Goal: Register for event/course

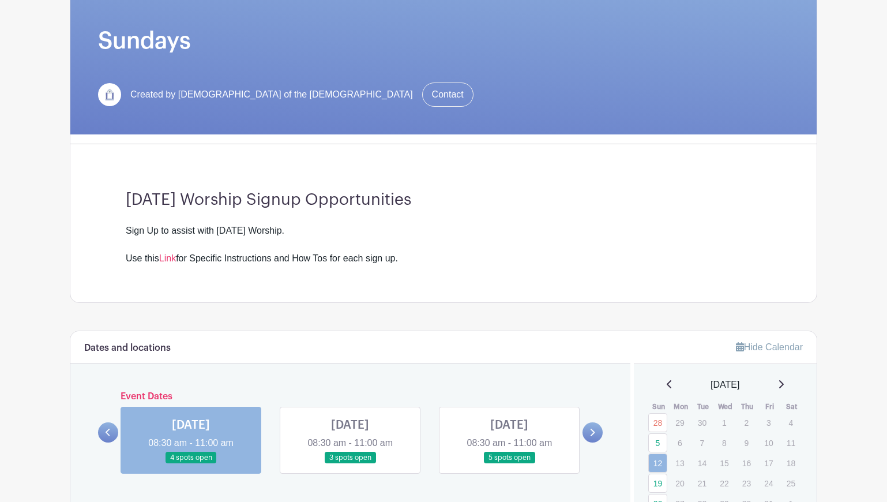
scroll to position [251, 0]
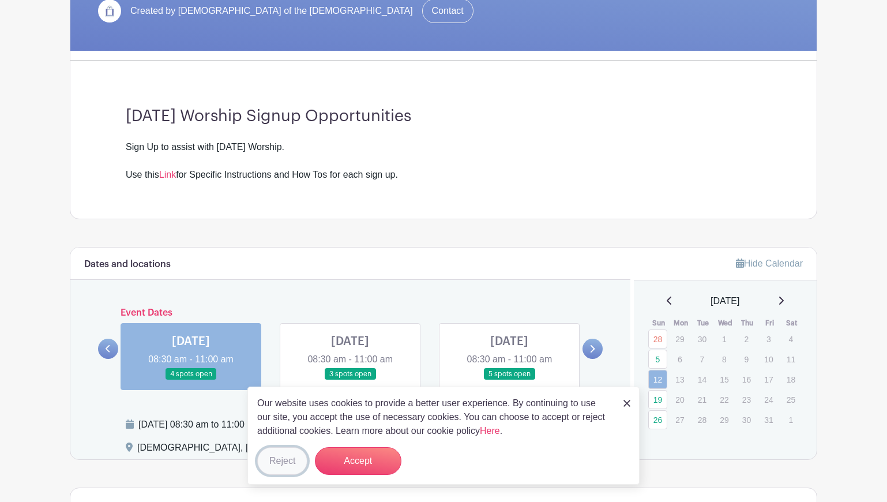
click at [284, 453] on button "Reject" at bounding box center [282, 461] width 50 height 28
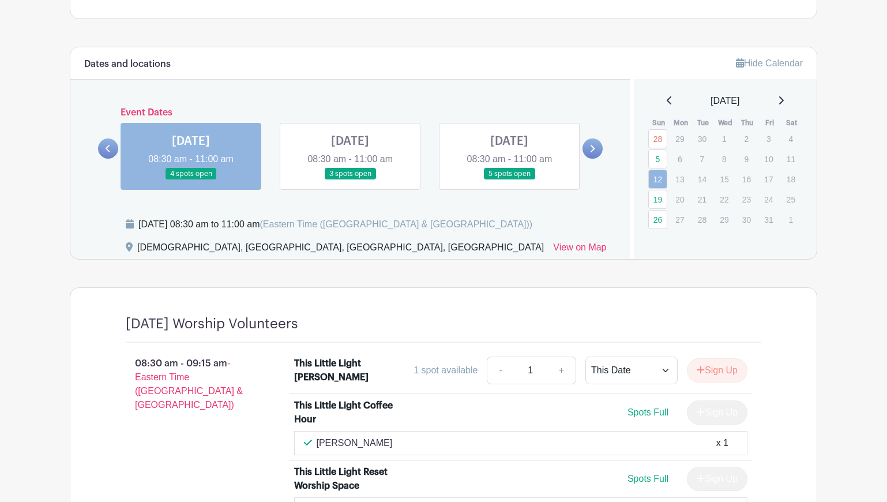
scroll to position [452, 0]
click at [509, 179] on link at bounding box center [509, 179] width 0 height 0
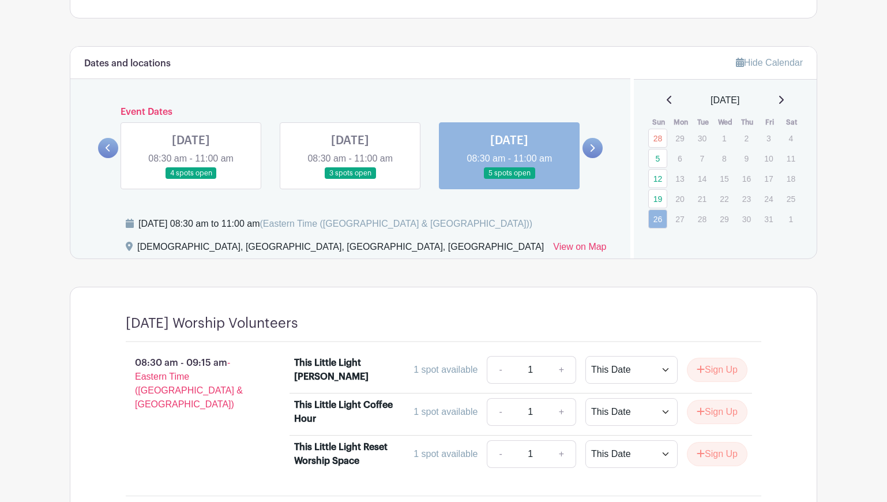
click at [596, 148] on link at bounding box center [593, 148] width 20 height 20
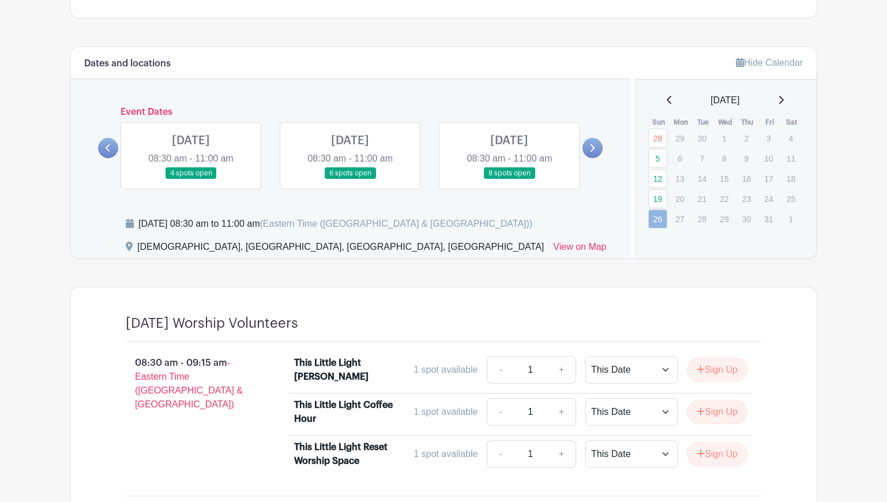
click at [784, 102] on icon at bounding box center [781, 99] width 6 height 9
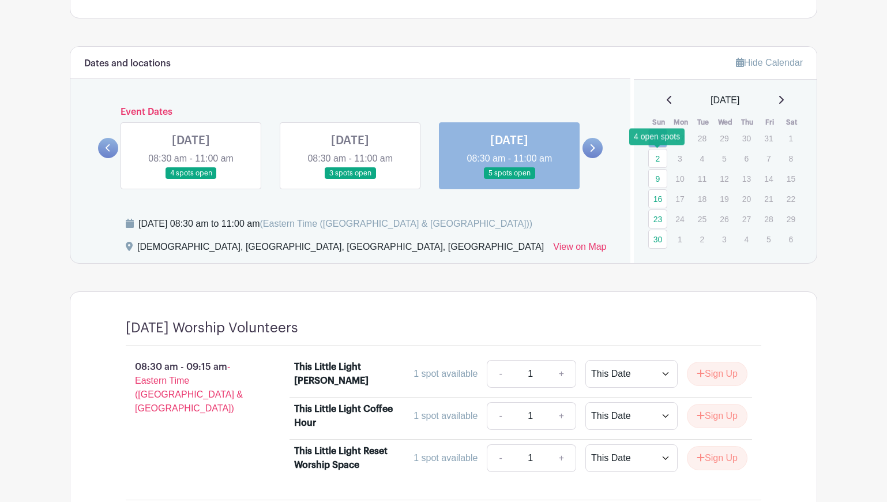
click at [662, 159] on link "2" at bounding box center [658, 158] width 19 height 19
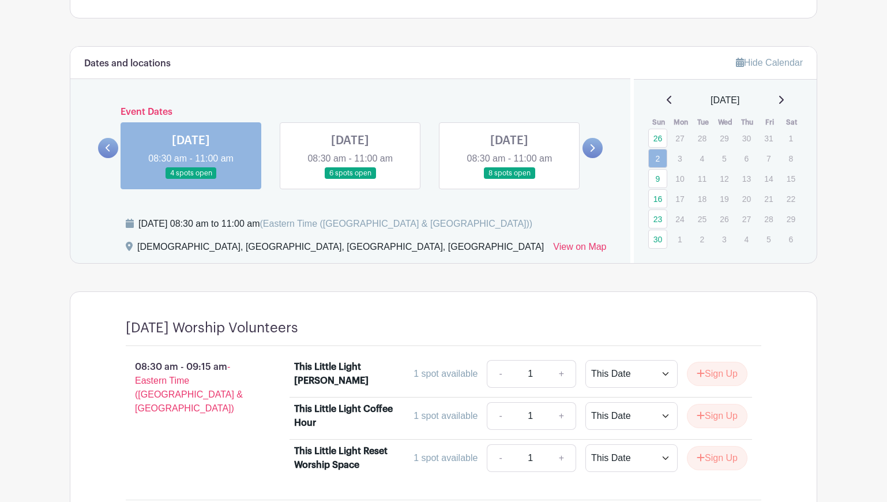
click at [667, 102] on icon at bounding box center [669, 100] width 5 height 8
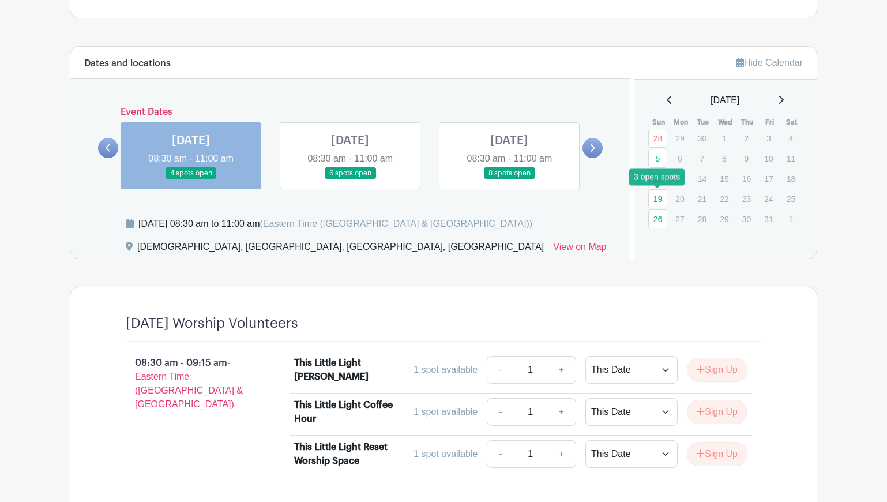
click at [659, 199] on link "19" at bounding box center [658, 198] width 19 height 19
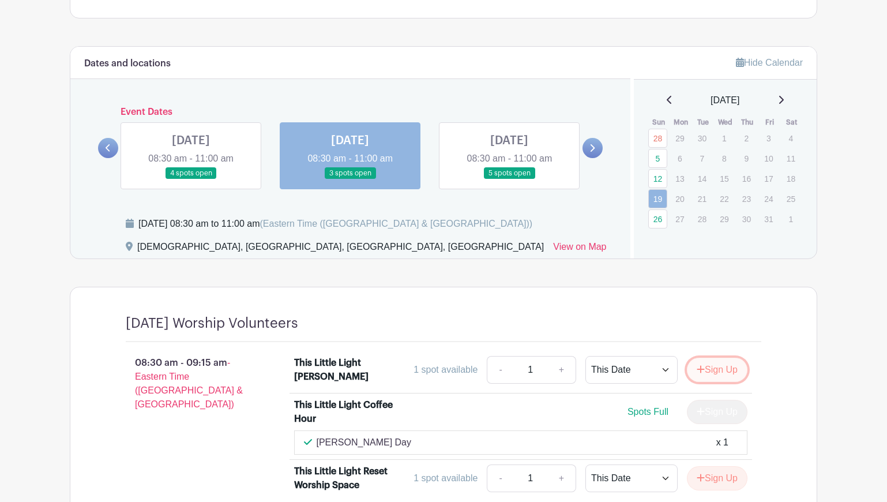
click at [706, 373] on button "Sign Up" at bounding box center [717, 370] width 61 height 24
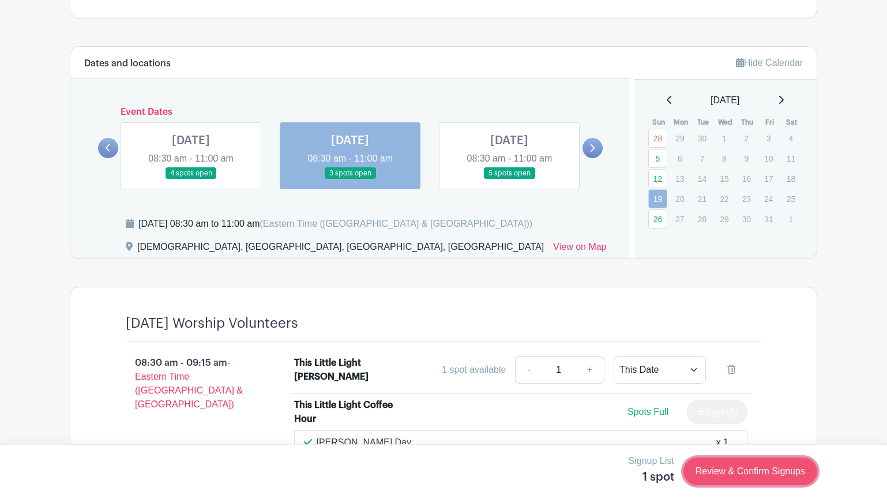
click at [713, 467] on link "Review & Confirm Signups" at bounding box center [751, 472] width 134 height 28
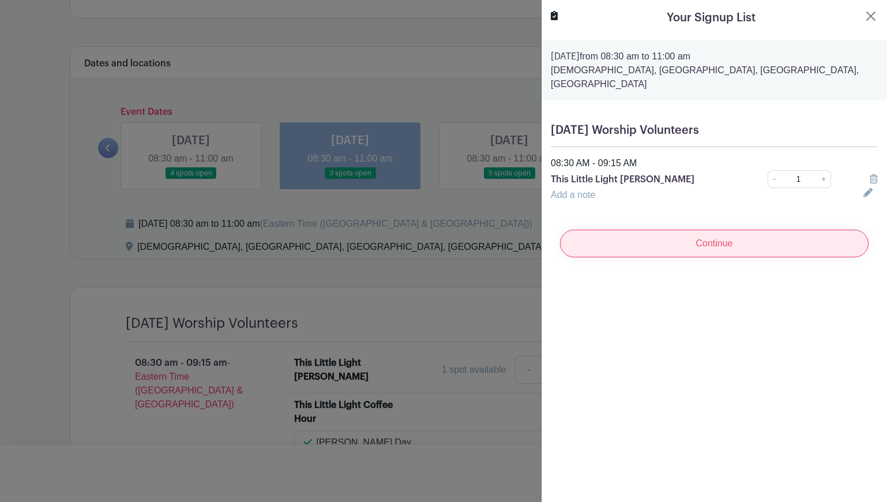
click at [654, 230] on input "Continue" at bounding box center [714, 244] width 309 height 28
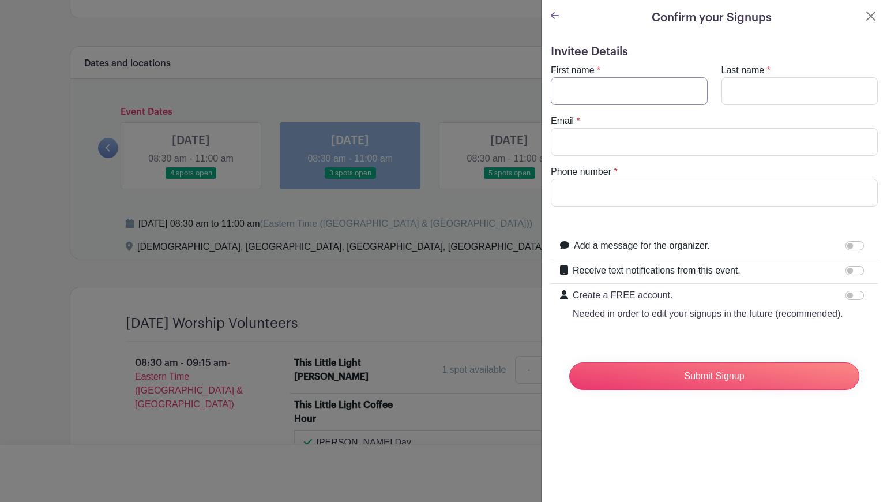
click at [608, 82] on input "First name" at bounding box center [629, 91] width 157 height 28
type input "[PERSON_NAME]"
type input "[PERSON_NAME][EMAIL_ADDRESS][PERSON_NAME][DOMAIN_NAME]"
type input "7572897366"
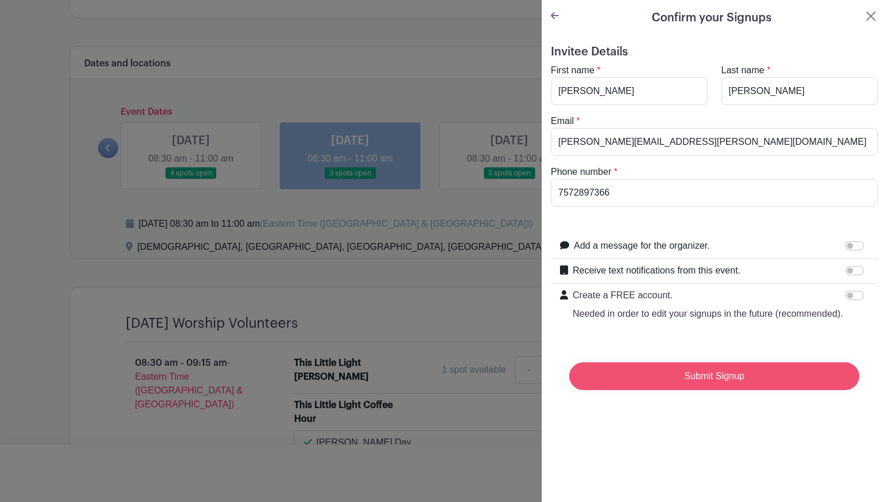
click at [659, 374] on input "Submit Signup" at bounding box center [714, 376] width 290 height 28
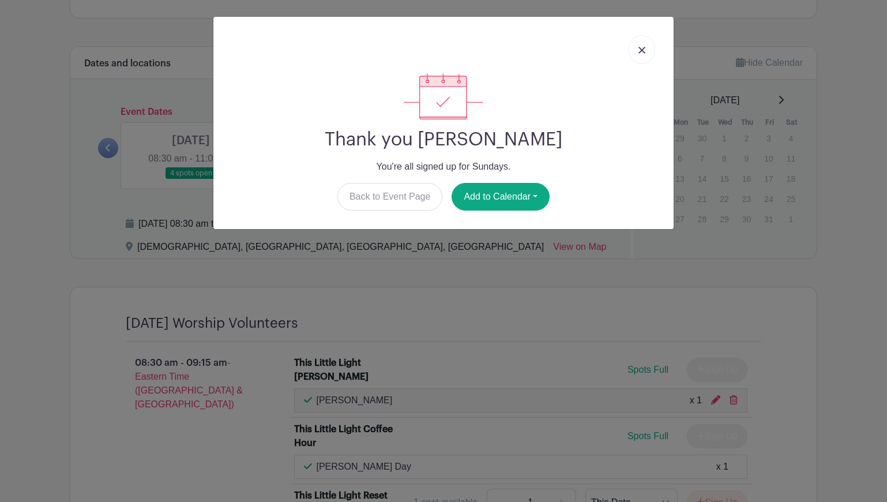
click at [644, 50] on img at bounding box center [642, 50] width 7 height 7
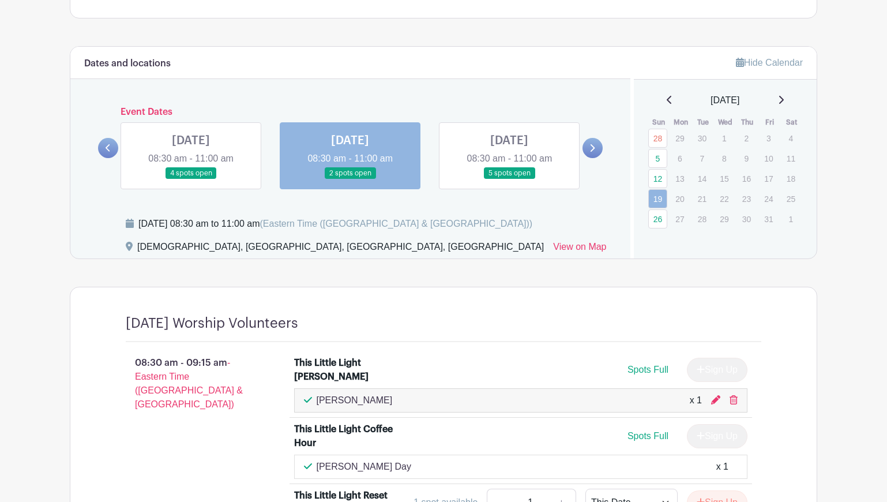
scroll to position [501, 0]
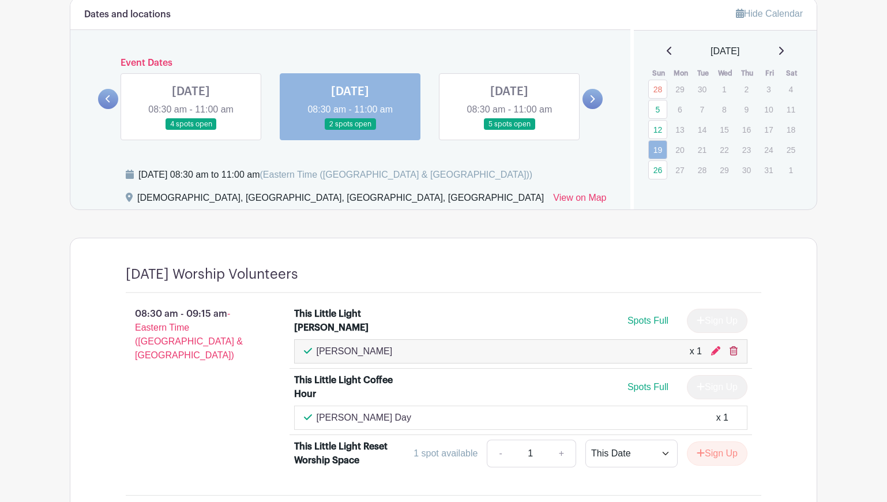
click at [732, 347] on icon at bounding box center [734, 350] width 8 height 9
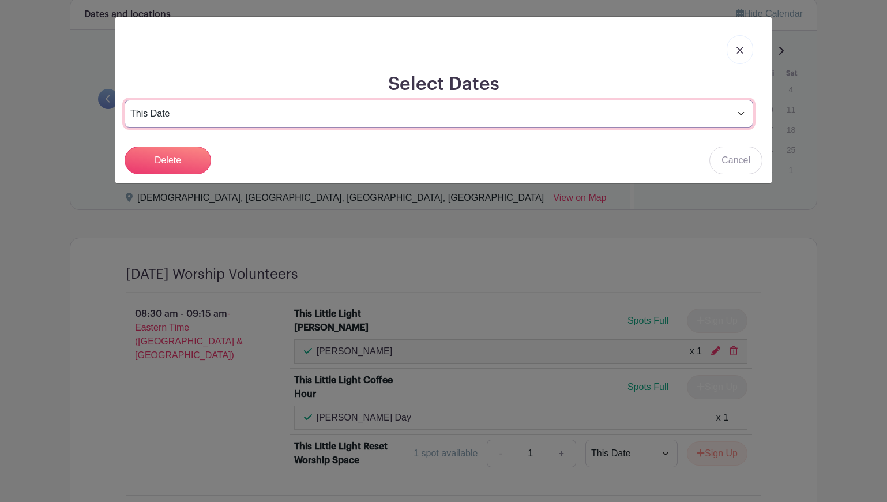
click at [583, 121] on select "This Date Select Dates" at bounding box center [439, 114] width 629 height 28
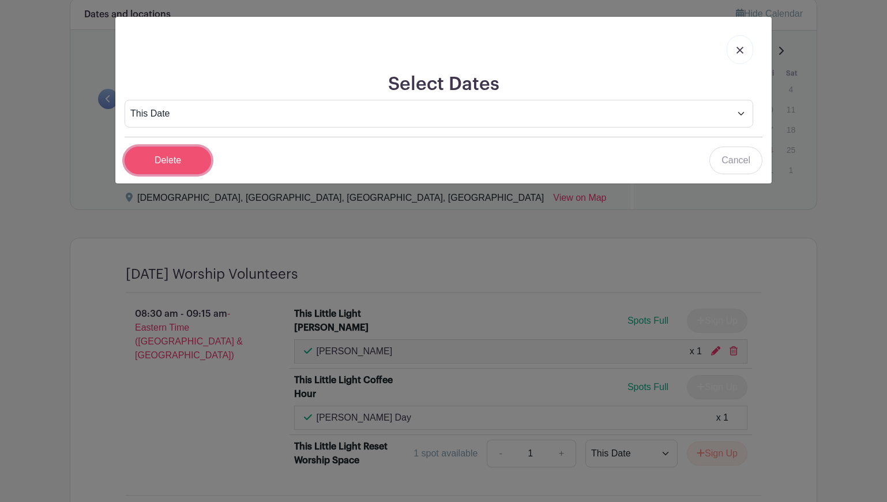
click at [164, 155] on input "Delete" at bounding box center [168, 161] width 87 height 28
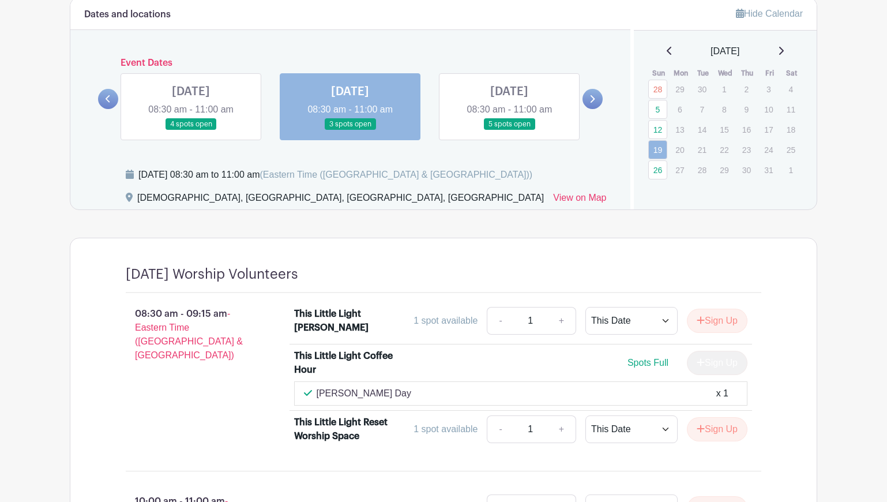
click at [509, 130] on link at bounding box center [509, 130] width 0 height 0
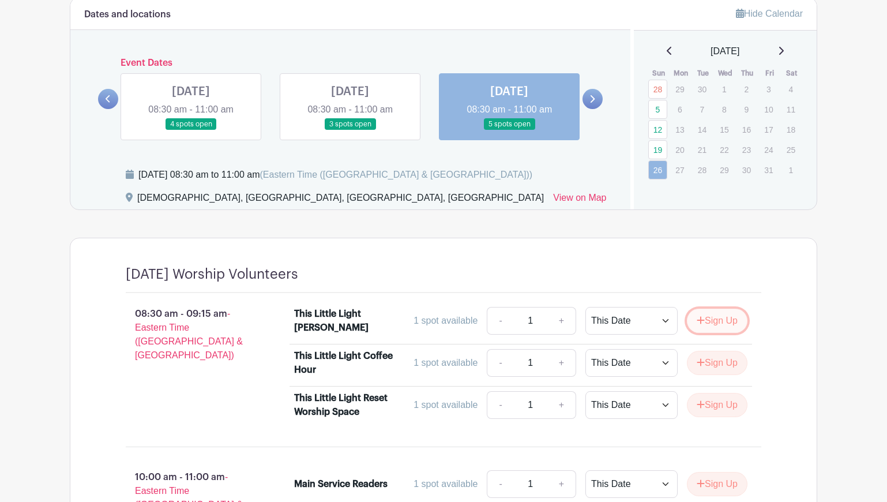
click at [707, 323] on button "Sign Up" at bounding box center [717, 321] width 61 height 24
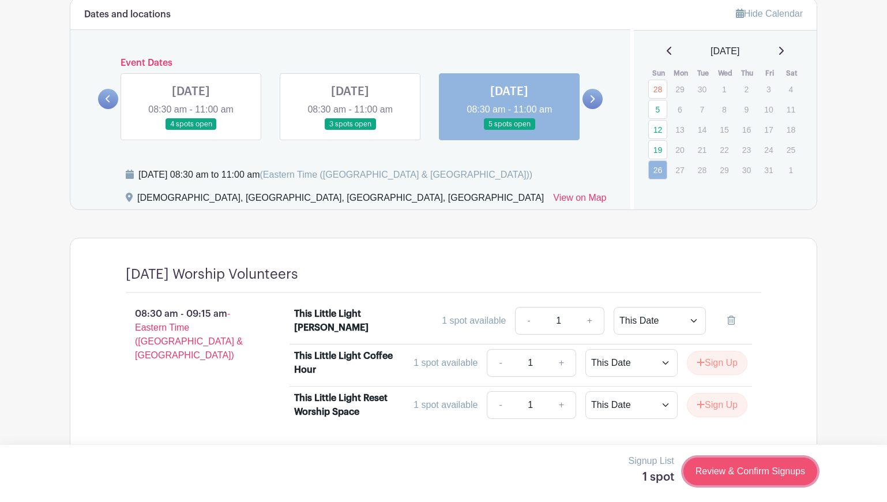
click at [713, 472] on link "Review & Confirm Signups" at bounding box center [751, 472] width 134 height 28
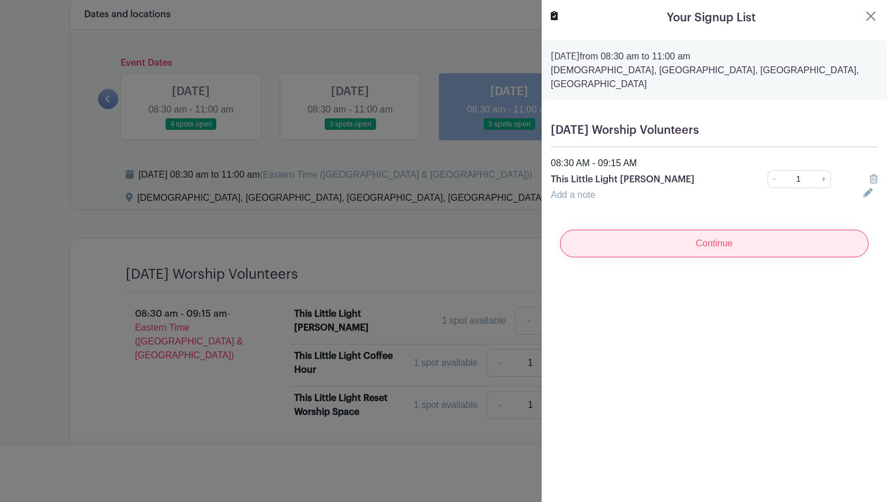
click at [705, 235] on input "Continue" at bounding box center [714, 244] width 309 height 28
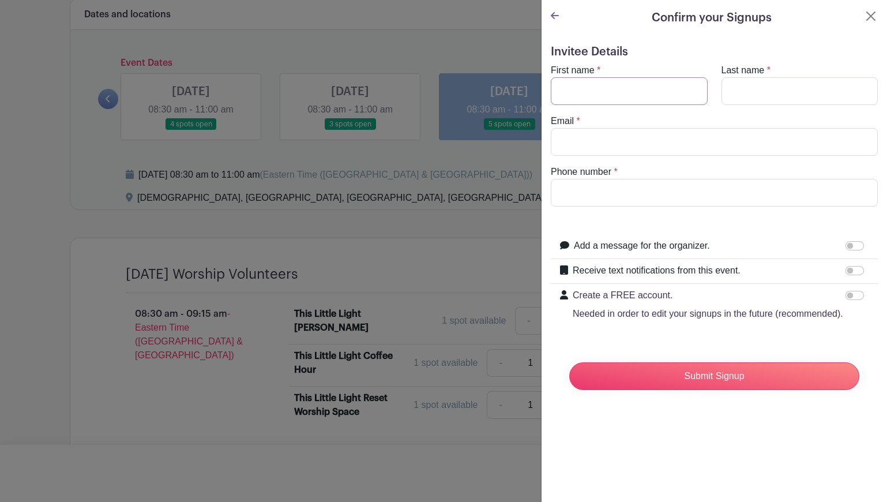
click at [623, 94] on input "First name" at bounding box center [629, 91] width 157 height 28
type input "[PERSON_NAME]"
type input "[PERSON_NAME][EMAIL_ADDRESS][PERSON_NAME][DOMAIN_NAME]"
type input "7572897366"
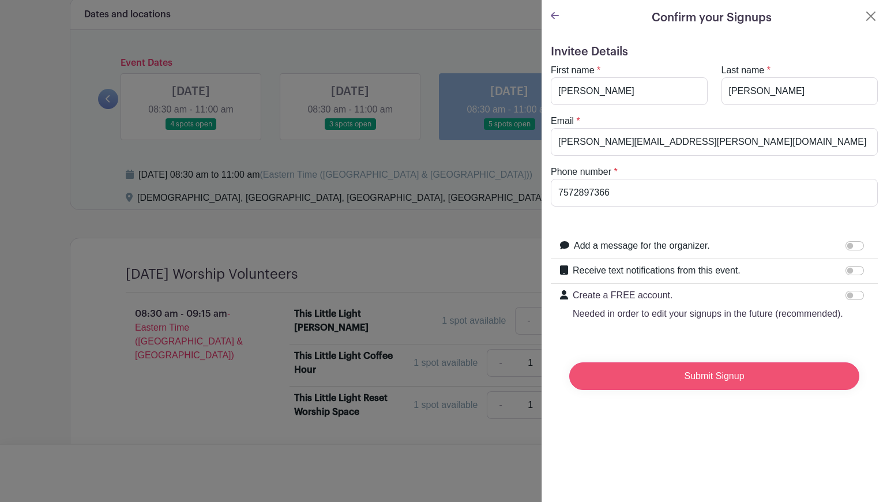
click at [643, 370] on input "Submit Signup" at bounding box center [714, 376] width 290 height 28
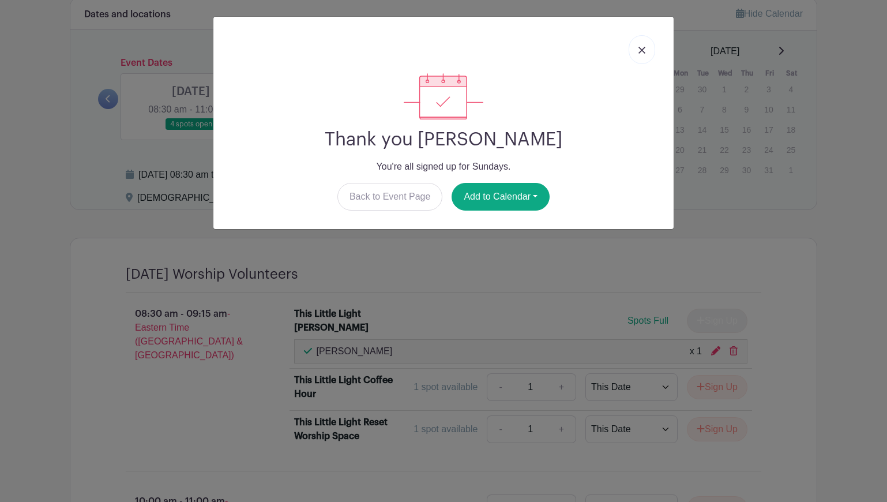
click at [641, 51] on img at bounding box center [642, 50] width 7 height 7
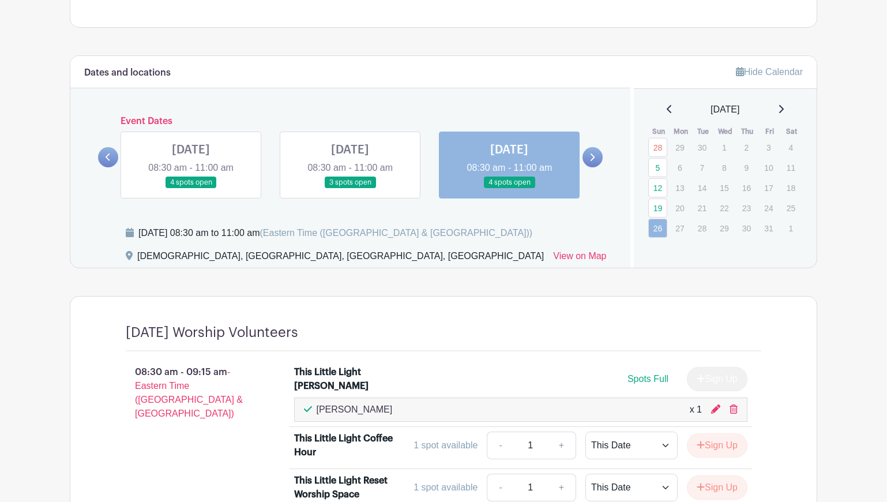
scroll to position [448, 0]
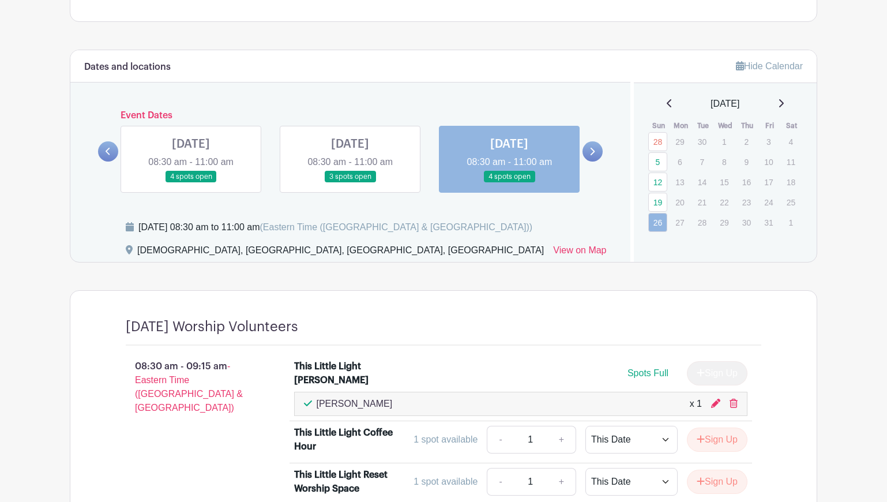
click at [784, 102] on icon at bounding box center [781, 103] width 6 height 9
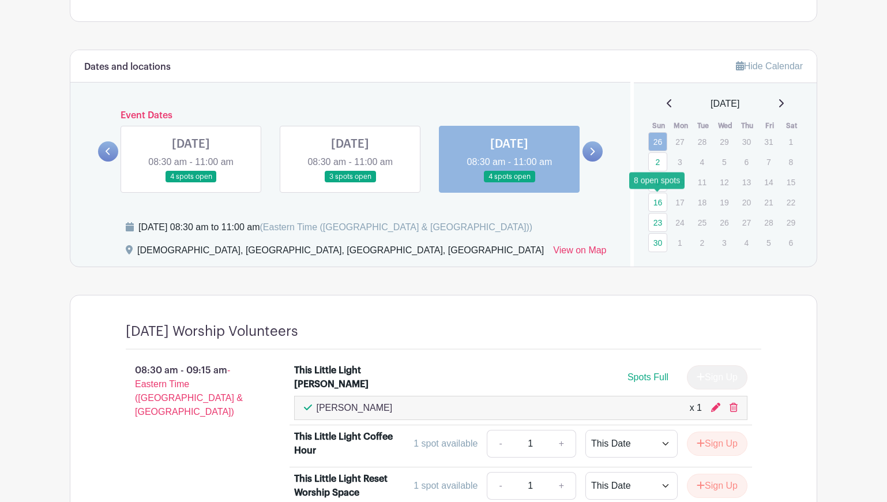
click at [658, 201] on link "16" at bounding box center [658, 202] width 19 height 19
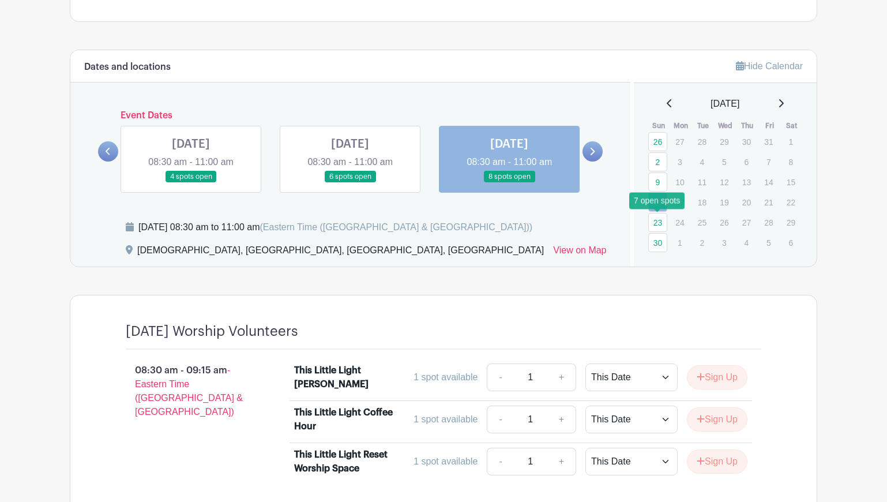
click at [659, 217] on link "23" at bounding box center [658, 222] width 19 height 19
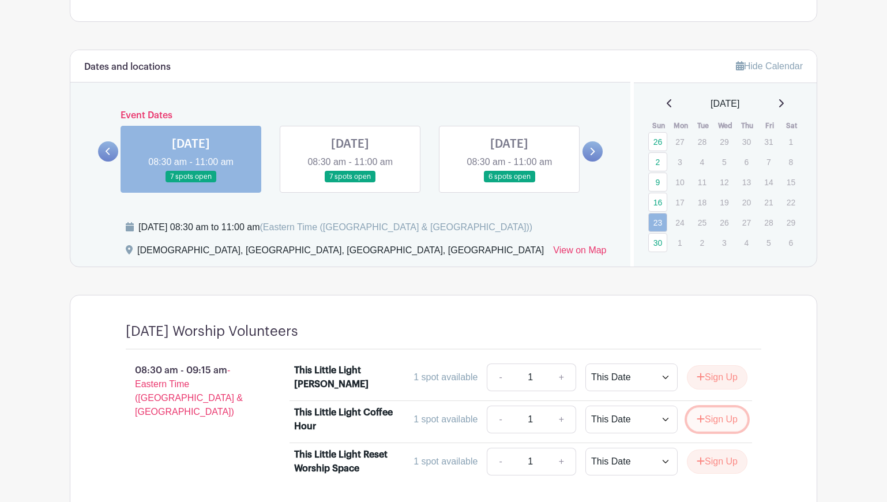
click at [716, 418] on button "Sign Up" at bounding box center [717, 419] width 61 height 24
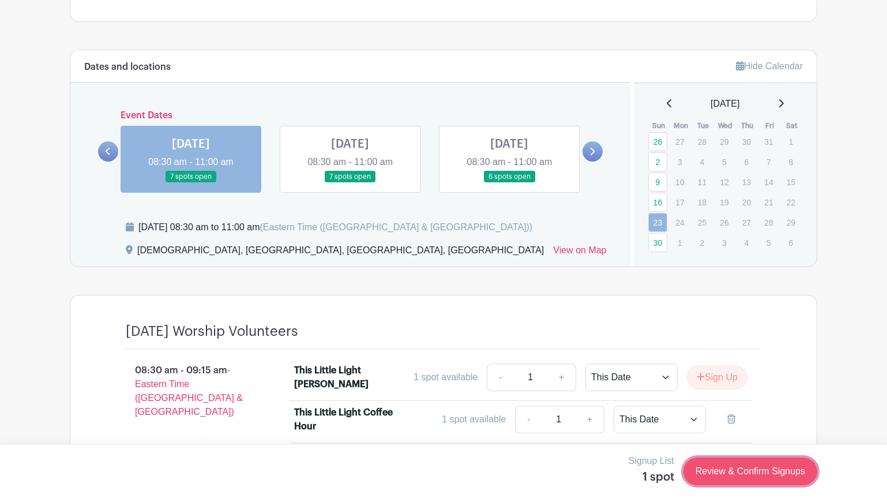
click at [735, 477] on link "Review & Confirm Signups" at bounding box center [751, 472] width 134 height 28
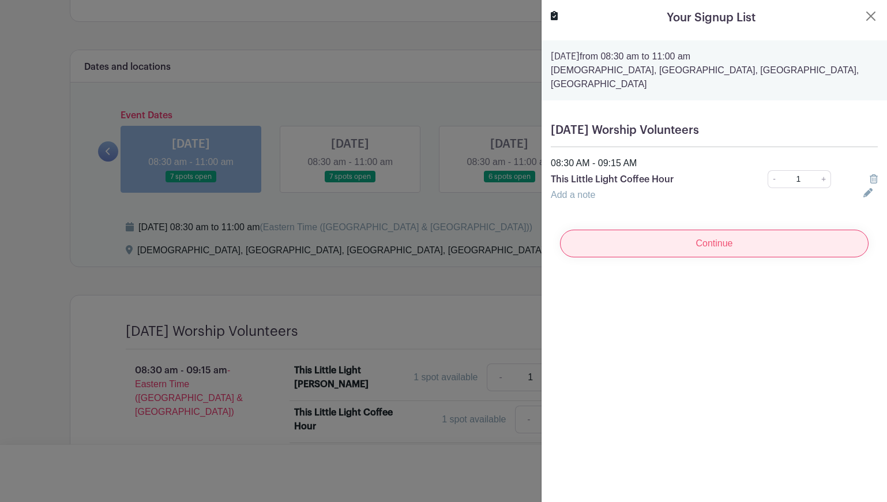
click at [691, 241] on input "Continue" at bounding box center [714, 244] width 309 height 28
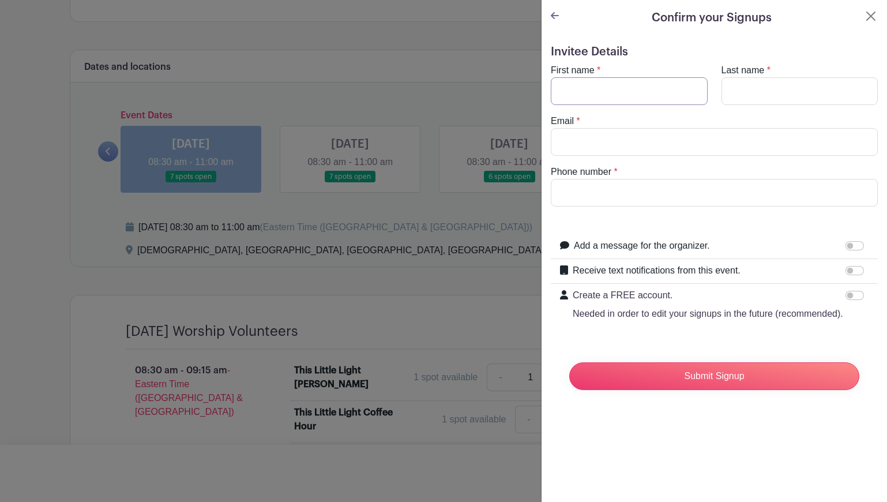
click at [643, 85] on input "First name" at bounding box center [629, 91] width 157 height 28
type input "[PERSON_NAME]"
type input "[PERSON_NAME][EMAIL_ADDRESS][PERSON_NAME][DOMAIN_NAME]"
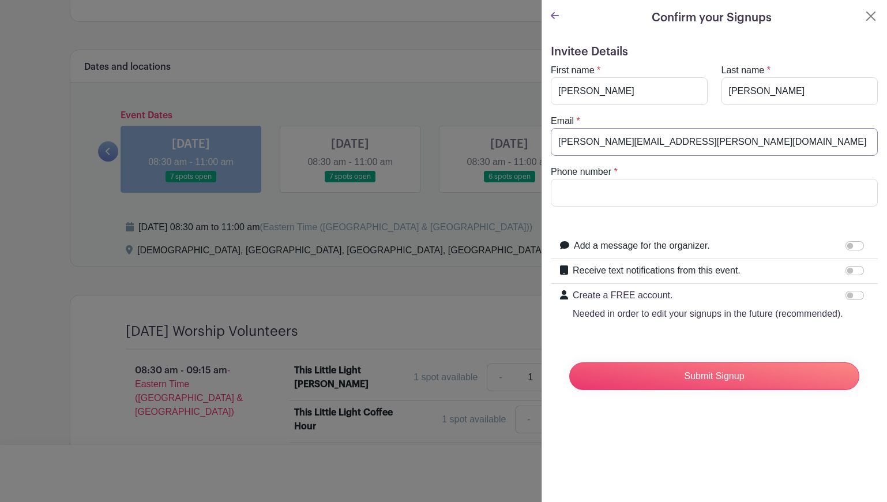
type input "7572897366"
click at [643, 381] on input "Submit Signup" at bounding box center [714, 376] width 290 height 28
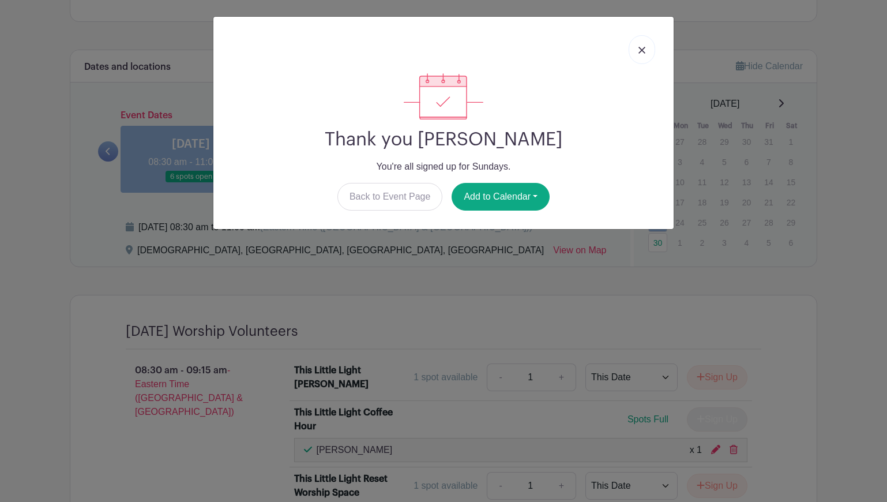
click at [642, 47] on img at bounding box center [642, 50] width 7 height 7
